Goal: Task Accomplishment & Management: Use online tool/utility

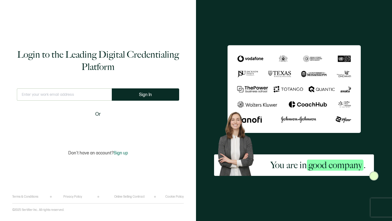
click at [107, 130] on div "Sign in with Google. Opens in new tab" at bounding box center [98, 128] width 70 height 13
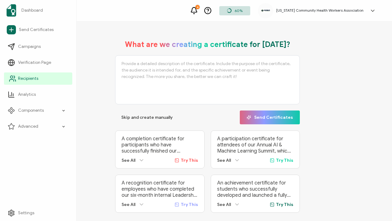
click at [20, 80] on span "Recipients" at bounding box center [28, 78] width 20 height 6
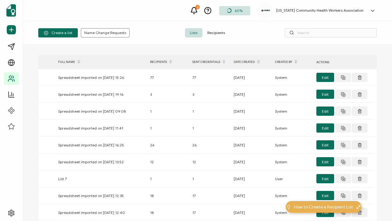
click at [216, 33] on span "Recipients" at bounding box center [216, 32] width 28 height 9
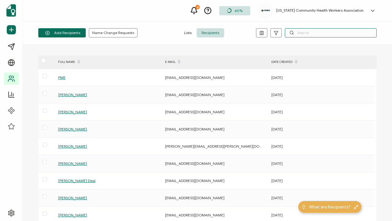
click at [318, 33] on input "text" at bounding box center [331, 32] width 92 height 9
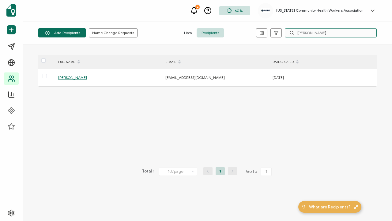
click at [318, 33] on input "[PERSON_NAME]" at bounding box center [331, 32] width 92 height 9
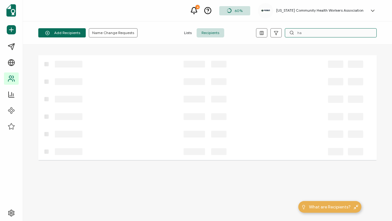
type input "h"
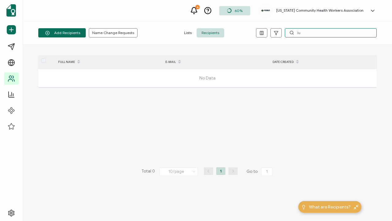
type input "l"
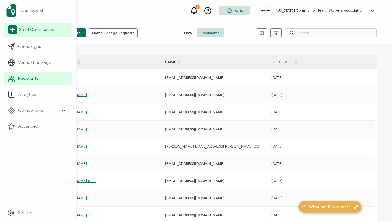
click at [33, 30] on span "Send Certificates" at bounding box center [36, 30] width 35 height 6
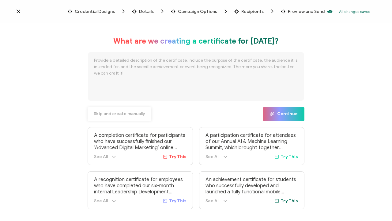
click at [123, 115] on span "Skip and create manually" at bounding box center [119, 113] width 51 height 4
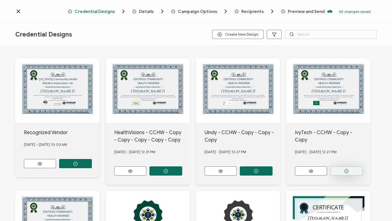
click at [359, 166] on button "button" at bounding box center [346, 170] width 33 height 9
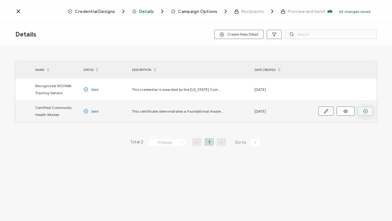
click at [368, 109] on button "button" at bounding box center [366, 110] width 16 height 9
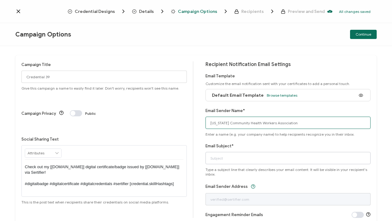
type input "[US_STATE] Community Health Workers Association"
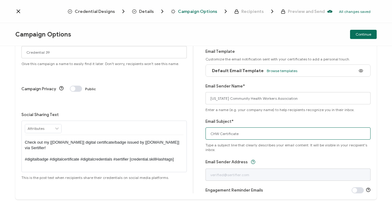
scroll to position [25, 0]
type input "CHW Certificate"
click at [365, 35] on span "Continue" at bounding box center [364, 34] width 16 height 4
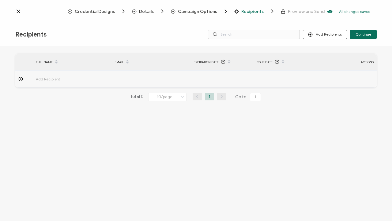
click at [201, 12] on span "Campaign Options" at bounding box center [197, 11] width 39 height 5
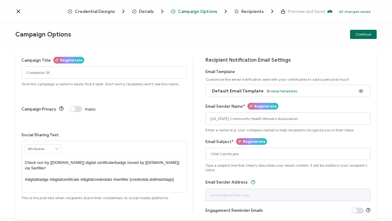
scroll to position [5, 0]
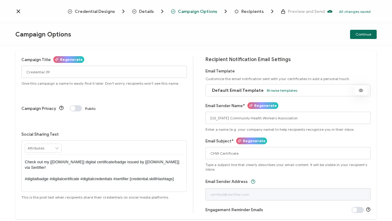
click at [357, 90] on icon at bounding box center [361, 90] width 8 height 5
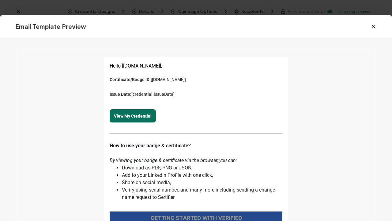
click at [375, 27] on icon at bounding box center [374, 27] width 6 height 6
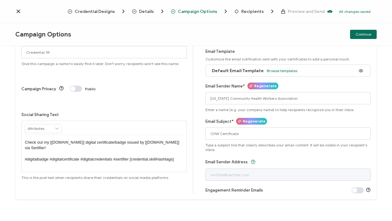
scroll to position [25, 0]
click at [353, 191] on span at bounding box center [358, 190] width 12 height 6
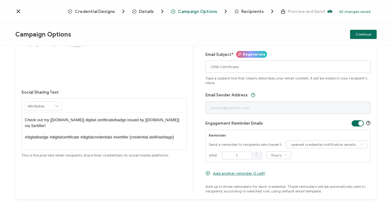
scroll to position [91, 0]
click at [282, 155] on icon at bounding box center [286, 155] width 8 height 8
click at [316, 160] on div "Reminder Send a reminder to recipients who haven't opened credential notificati…" at bounding box center [288, 145] width 165 height 33
click at [284, 155] on icon at bounding box center [286, 155] width 8 height 8
click at [240, 155] on input "1" at bounding box center [242, 155] width 40 height 8
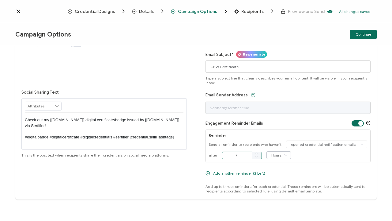
type input "7"
click at [284, 155] on icon at bounding box center [286, 155] width 8 height 8
click at [280, 182] on li "Days" at bounding box center [278, 180] width 26 height 10
type input "Days"
click at [242, 173] on span "Add another reminder (2 Left)" at bounding box center [239, 173] width 52 height 5
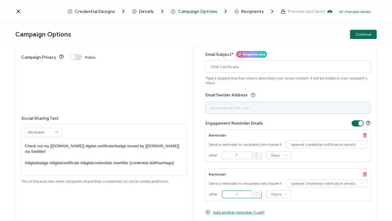
click at [240, 193] on input "1" at bounding box center [242, 194] width 40 height 8
type input "14"
click at [285, 194] on icon at bounding box center [286, 194] width 8 height 8
click at [283, 179] on li "Days" at bounding box center [278, 178] width 26 height 10
type input "Days"
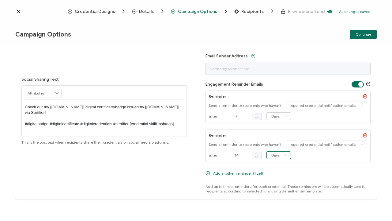
scroll to position [130, 0]
click at [237, 172] on span "Add another reminder (1 Left)" at bounding box center [238, 173] width 51 height 5
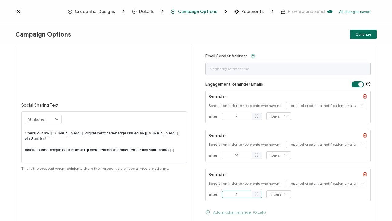
click at [232, 193] on input "1" at bounding box center [242, 194] width 40 height 8
type input "21"
click at [283, 193] on icon at bounding box center [286, 194] width 8 height 8
click at [282, 178] on li "Days" at bounding box center [278, 178] width 26 height 10
type input "Days"
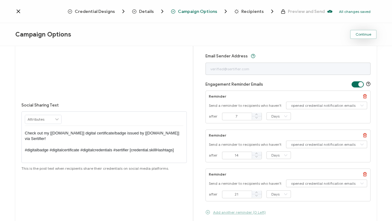
click at [366, 35] on span "Continue" at bounding box center [364, 34] width 16 height 4
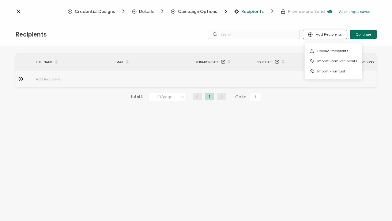
click at [334, 34] on button "Add Recipients" at bounding box center [325, 34] width 44 height 9
click at [336, 50] on span "Upload Recipients" at bounding box center [332, 50] width 31 height 5
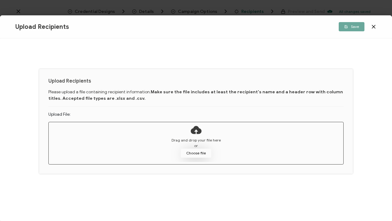
click at [206, 152] on button "Choose file" at bounding box center [196, 152] width 31 height 9
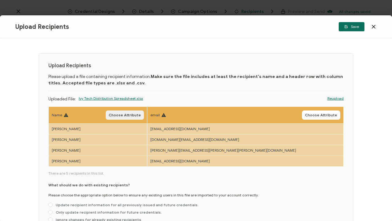
click at [141, 115] on span "Choose Attribute" at bounding box center [125, 115] width 32 height 4
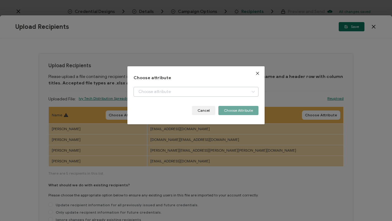
click at [252, 89] on icon "dialog" at bounding box center [253, 92] width 8 height 10
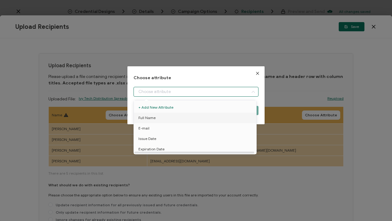
click at [213, 119] on li "Full Name" at bounding box center [196, 117] width 128 height 10
type input "Full Name"
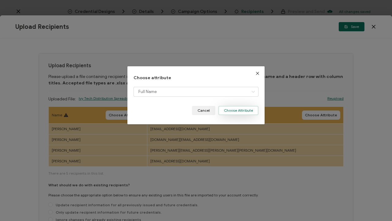
click at [240, 110] on button "Choose Attribute" at bounding box center [238, 110] width 40 height 9
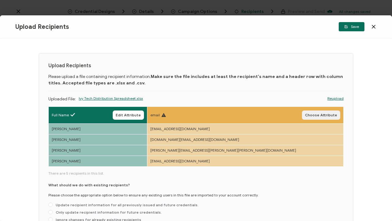
click at [315, 115] on span "Choose Attribute" at bounding box center [321, 115] width 32 height 4
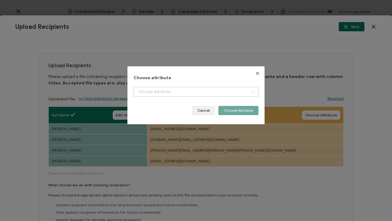
click at [253, 91] on icon "dialog" at bounding box center [253, 92] width 8 height 10
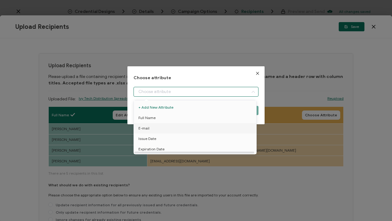
click at [213, 128] on li "E-mail" at bounding box center [196, 128] width 128 height 10
type input "E-mail"
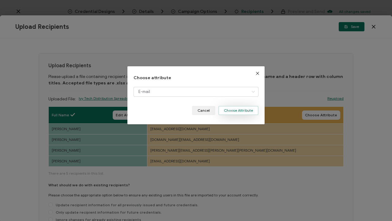
click at [241, 111] on button "Choose Attribute" at bounding box center [238, 110] width 40 height 9
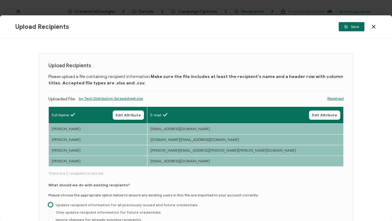
click at [50, 204] on span at bounding box center [50, 204] width 4 height 4
click at [50, 204] on input "Update recipient information for all previously issued and future credentials." at bounding box center [50, 204] width 4 height 5
radio input "true"
click at [352, 27] on span "Save" at bounding box center [351, 27] width 15 height 4
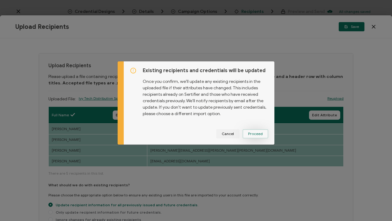
click at [260, 134] on span "Proceed" at bounding box center [255, 134] width 15 height 4
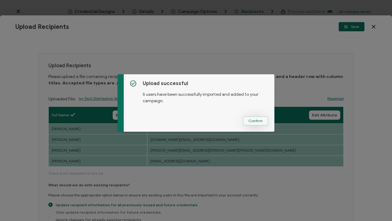
click at [259, 119] on span "Confirm" at bounding box center [255, 121] width 14 height 4
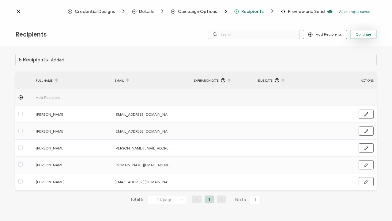
click at [365, 33] on span "Continue" at bounding box center [364, 34] width 16 height 4
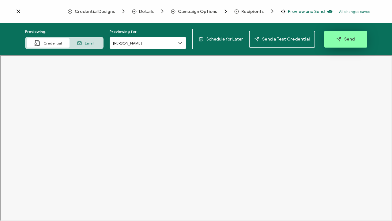
click at [340, 40] on span "Send" at bounding box center [346, 39] width 18 height 5
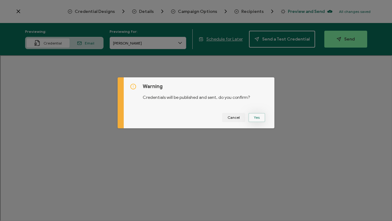
click at [256, 120] on button "Yes" at bounding box center [256, 117] width 17 height 9
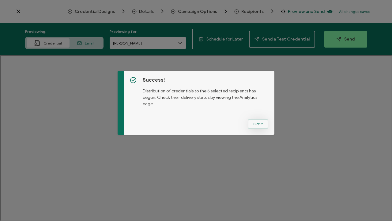
click at [254, 124] on button "Got It" at bounding box center [258, 123] width 21 height 9
